Goal: Feedback & Contribution: Leave review/rating

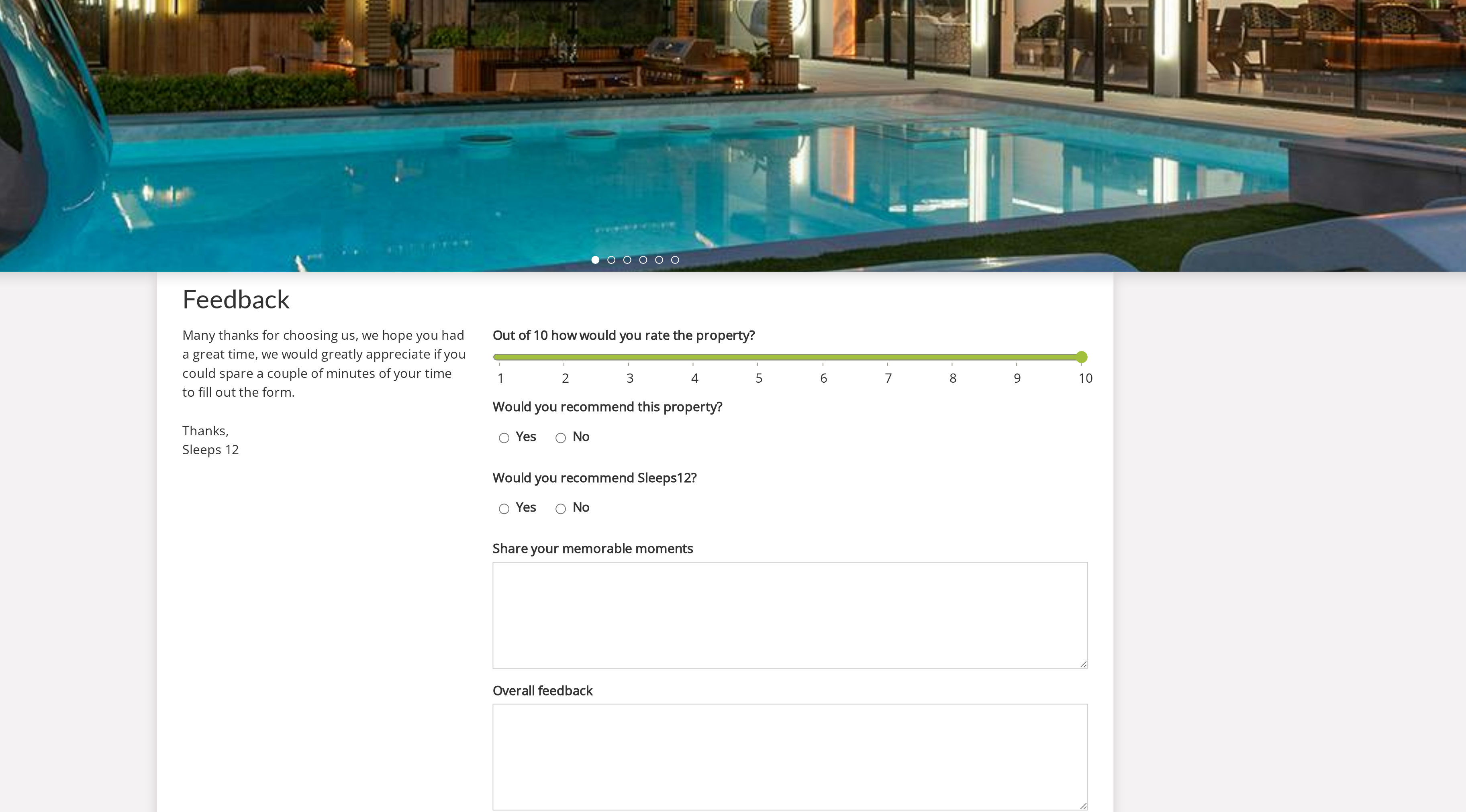
click at [668, 402] on input "Yes" at bounding box center [666, 403] width 5 height 11
radio input "true"
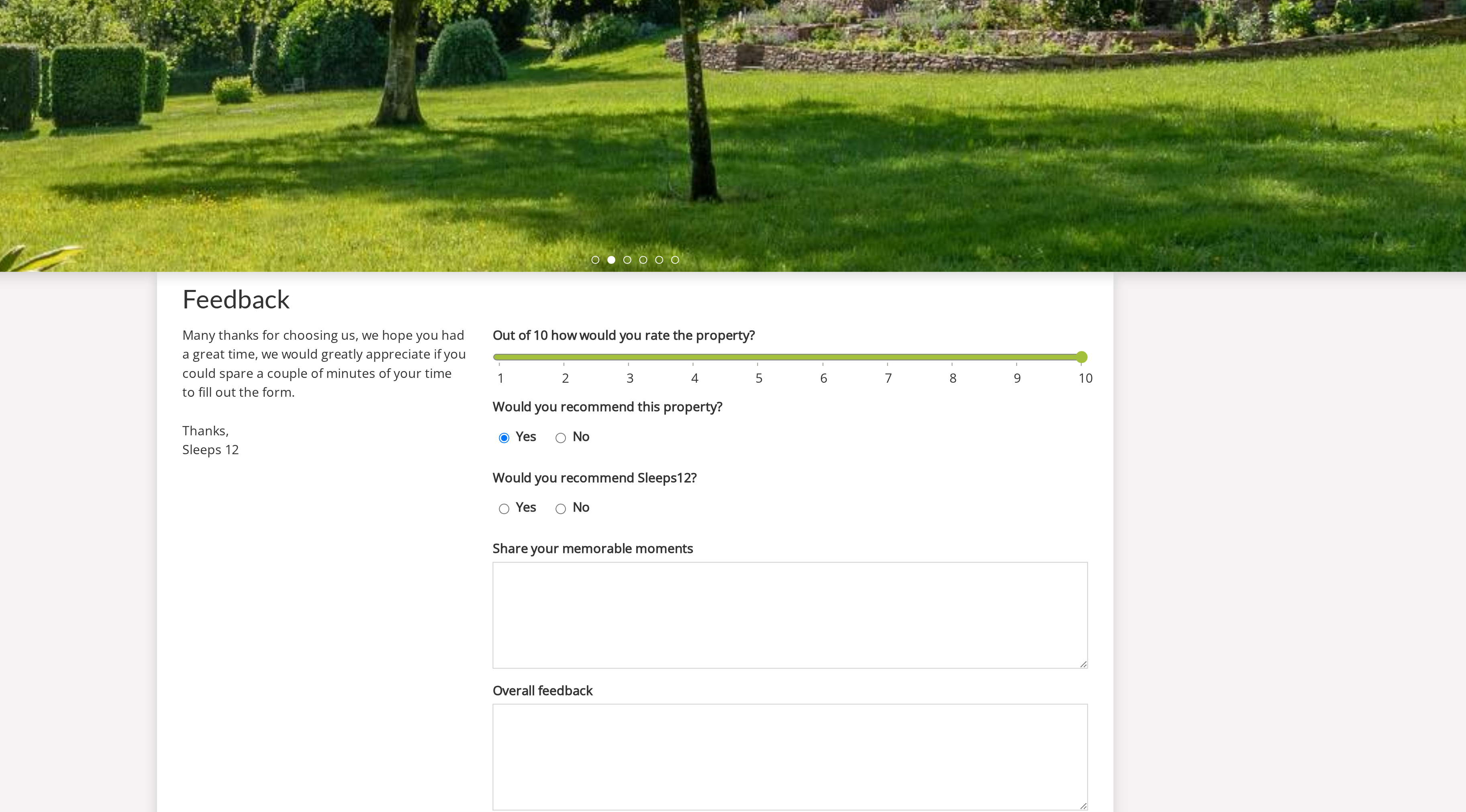
click at [671, 436] on label "Yes" at bounding box center [678, 438] width 17 height 10
click at [669, 436] on input "Yes" at bounding box center [666, 439] width 5 height 11
radio input "true"
click at [710, 489] on textarea "Share your memorable moments" at bounding box center [811, 493] width 300 height 54
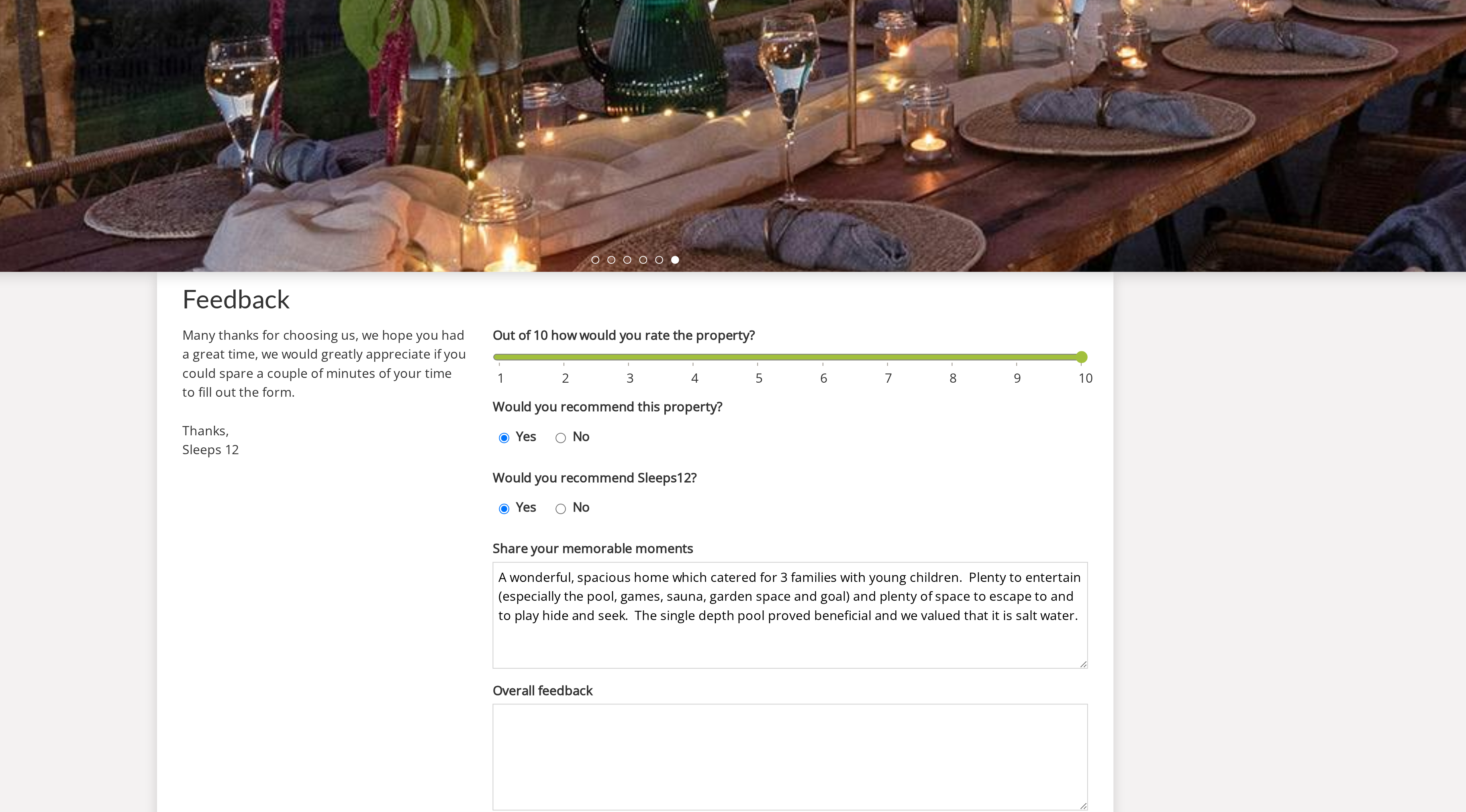
type textarea "A wonderful, spacious home which catered for 3 families with young children. Pl…"
click at [788, 540] on textarea "Overall feedback" at bounding box center [811, 564] width 300 height 54
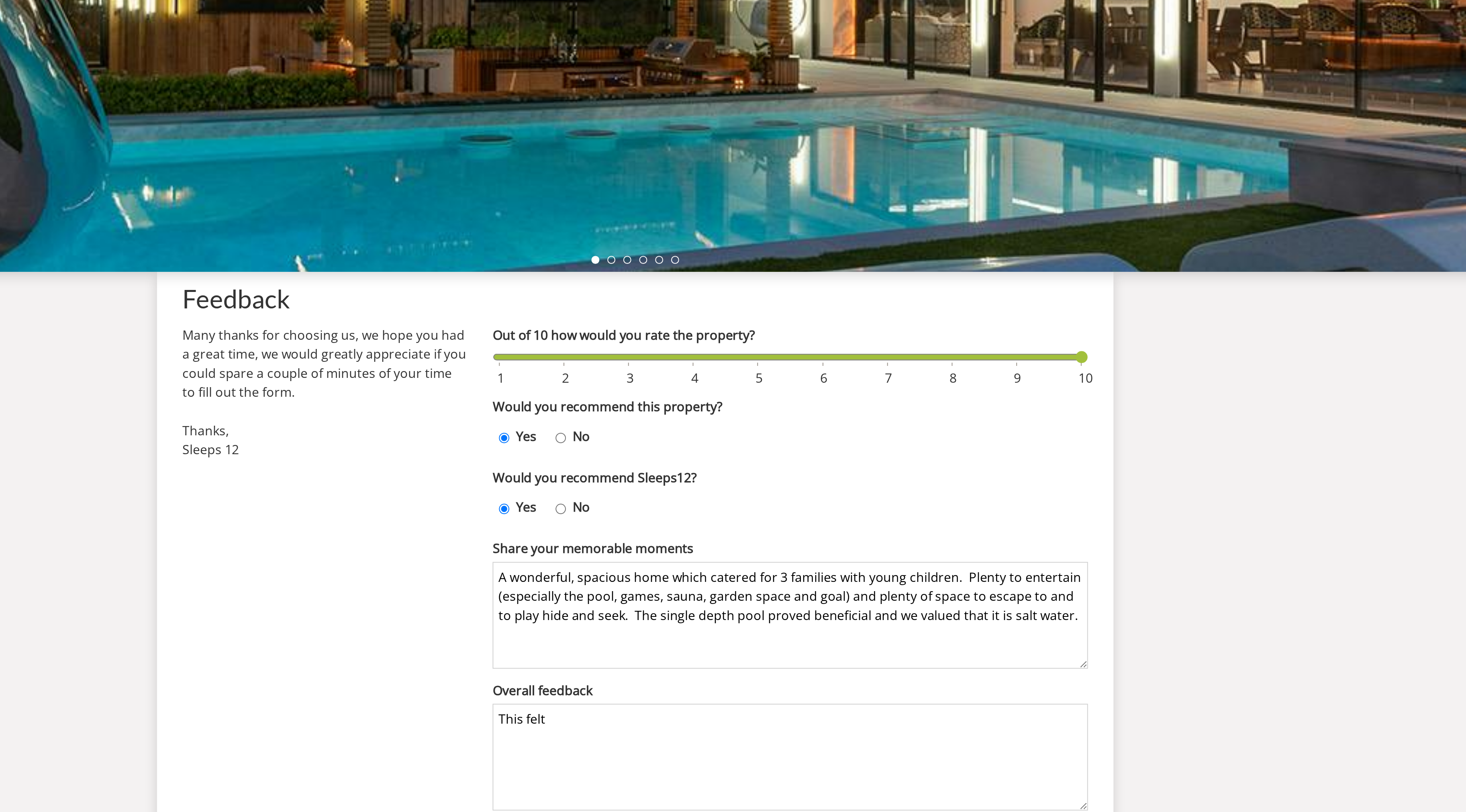
type textarea "This felt"
click at [958, 494] on textarea "A wonderful, spacious home which catered for 3 families with young children. Pl…" at bounding box center [811, 493] width 300 height 54
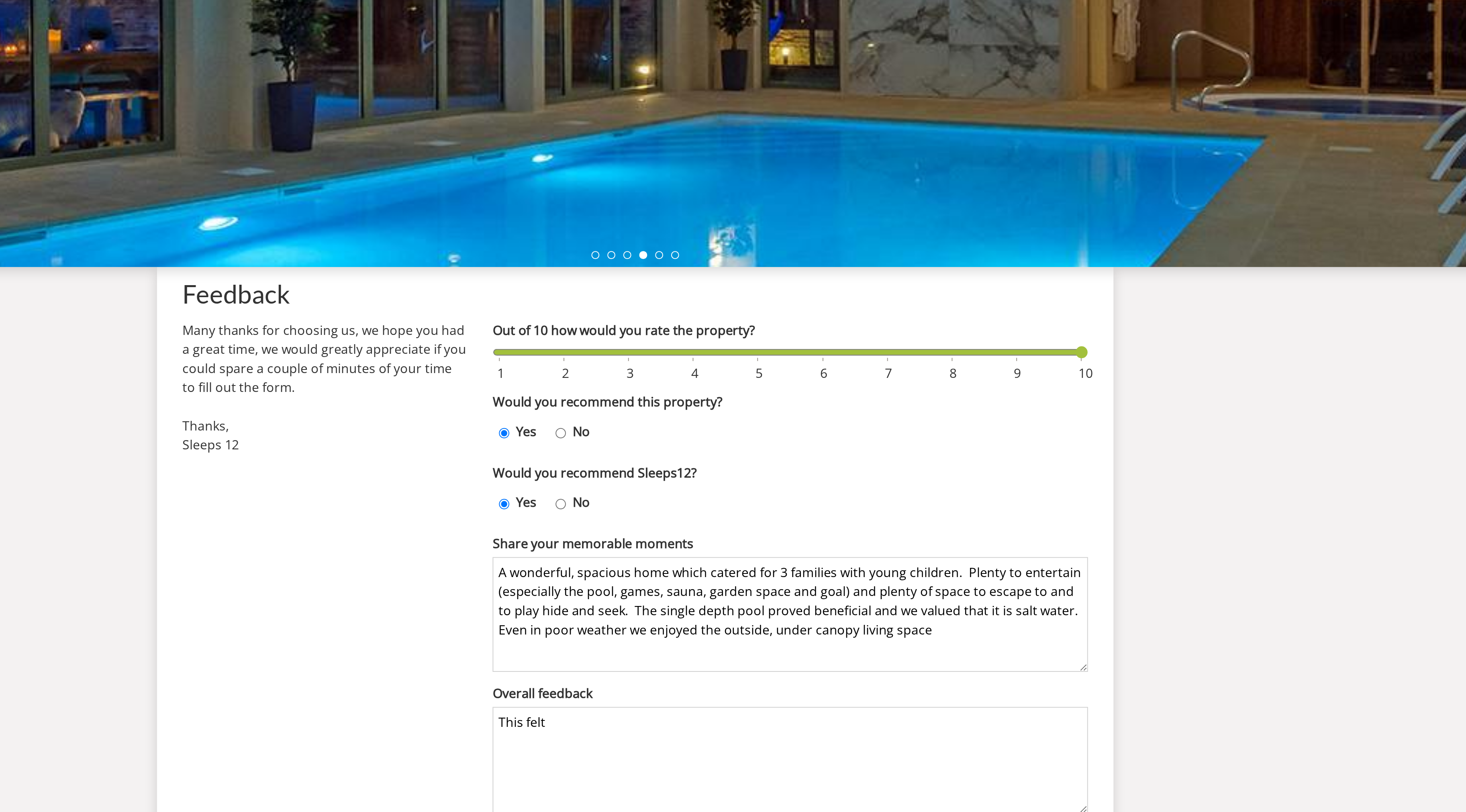
click at [754, 501] on textarea "A wonderful, spacious home which catered for 3 families with young children. Pl…" at bounding box center [811, 493] width 300 height 58
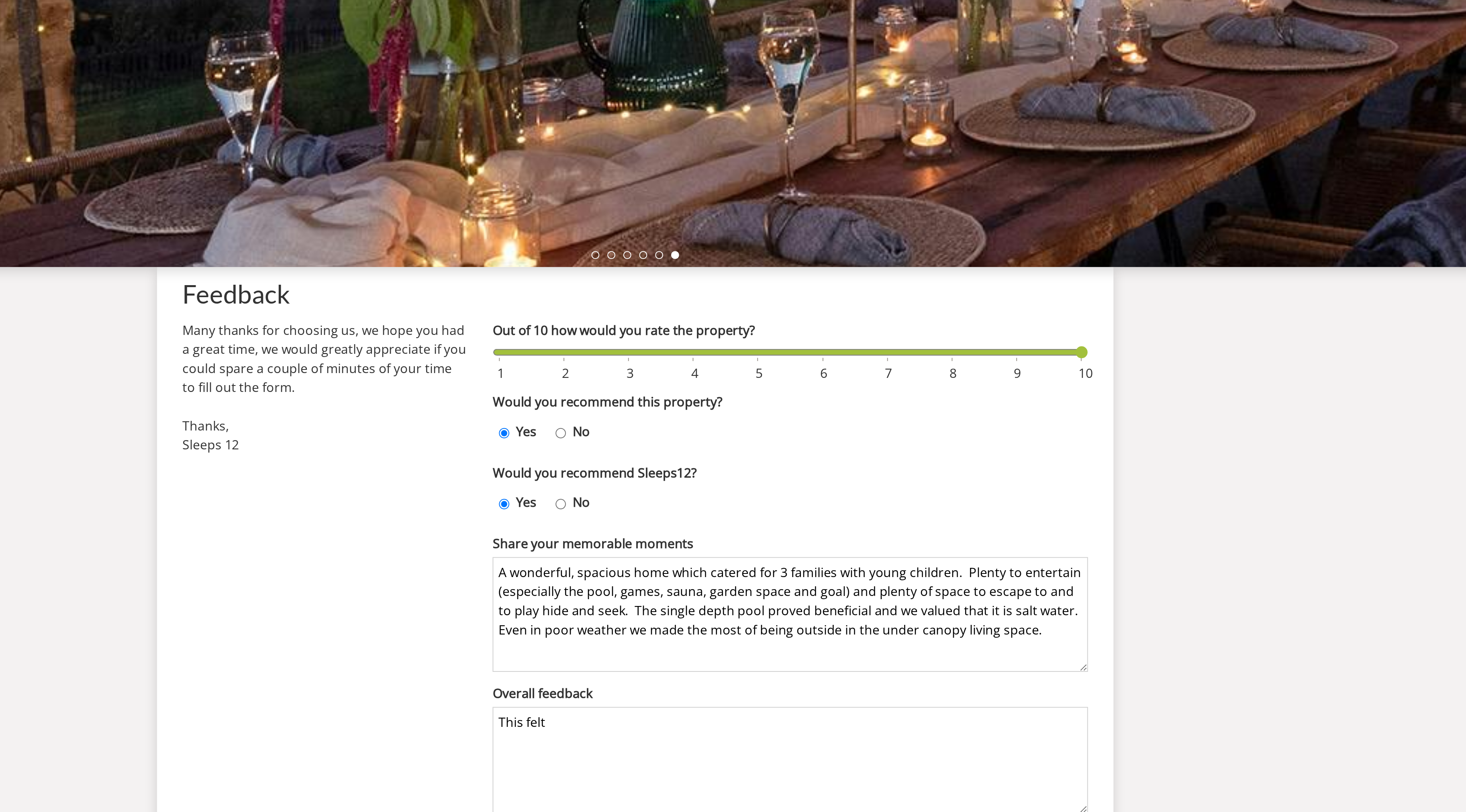
type textarea "A wonderful, spacious home which catered for 3 families with young children. Pl…"
click at [735, 529] on label "Overall feedback" at bounding box center [811, 532] width 300 height 10
click at [735, 539] on textarea "This felt" at bounding box center [811, 566] width 300 height 54
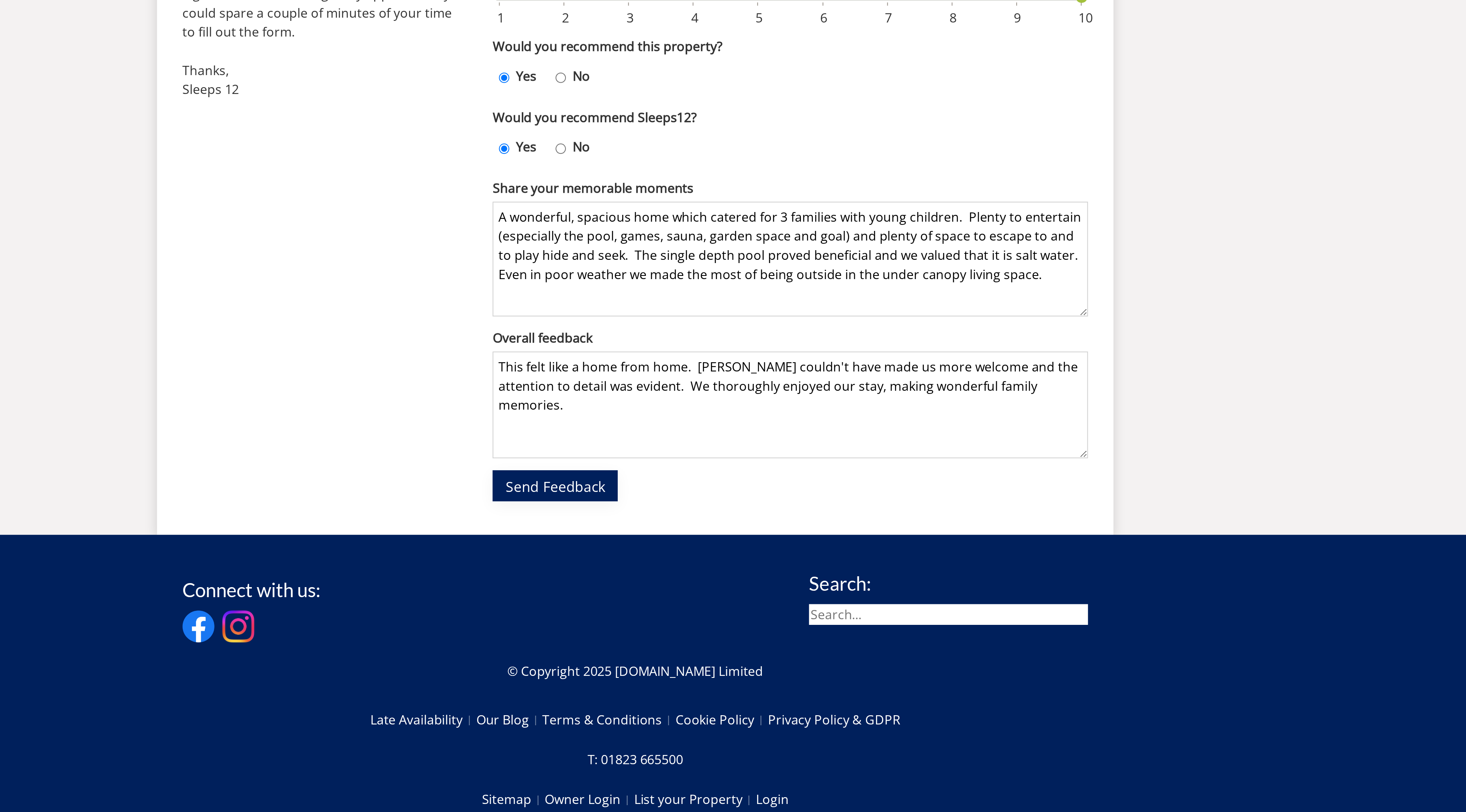
type textarea "This felt like a home from home. [PERSON_NAME] couldn't have made us more welco…"
click at [708, 603] on span "Send Feedback" at bounding box center [693, 607] width 50 height 10
